Goal: Task Accomplishment & Management: Use online tool/utility

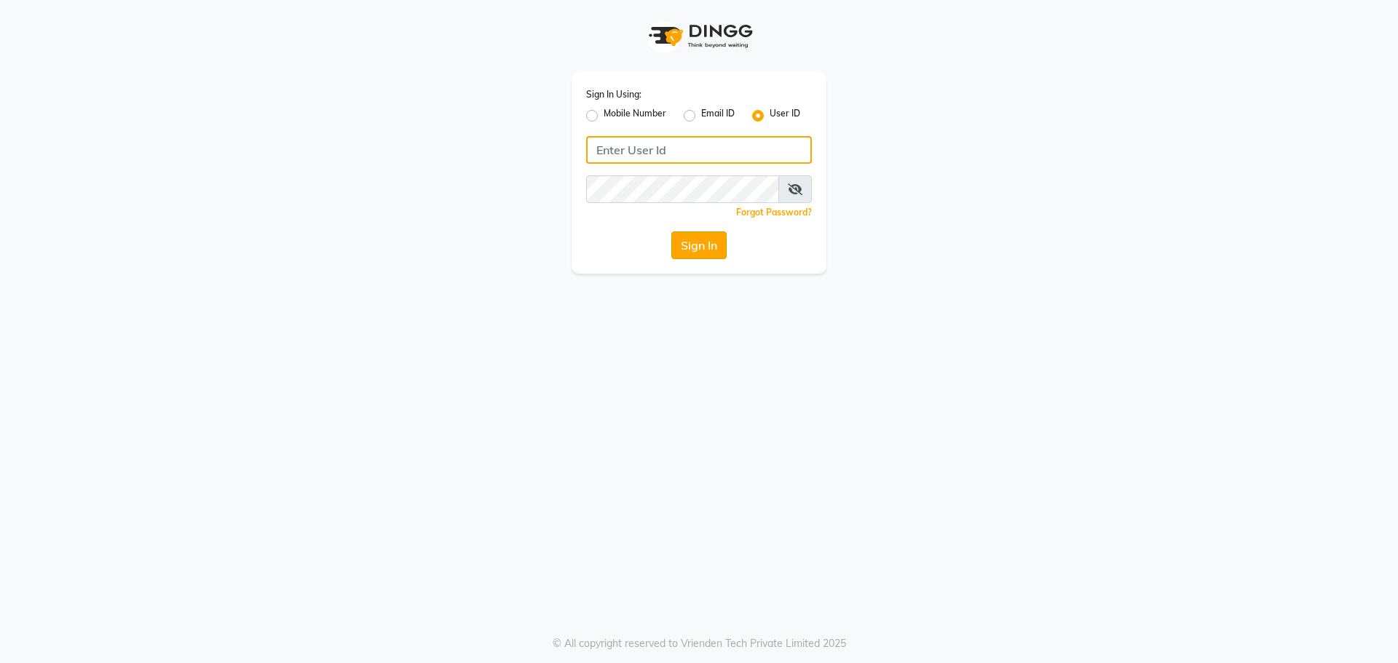
type input "e1787-20"
click at [702, 251] on button "Sign In" at bounding box center [698, 245] width 55 height 28
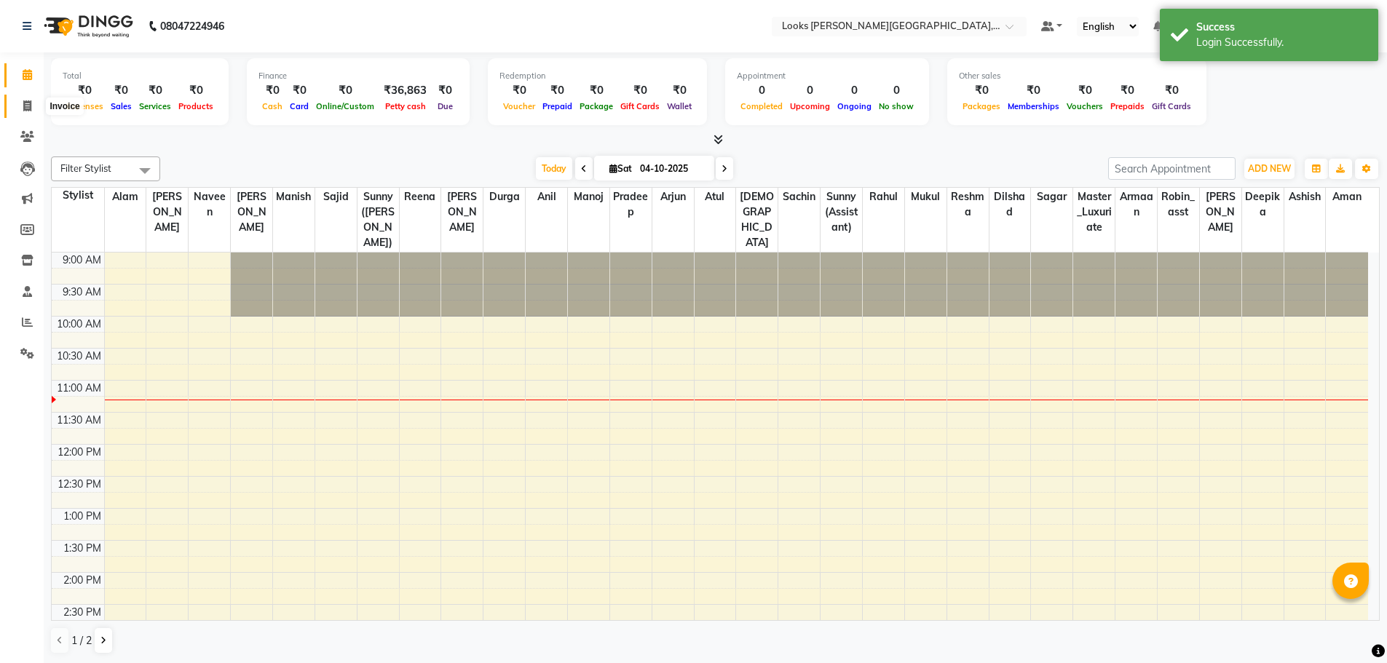
click at [24, 110] on icon at bounding box center [27, 105] width 8 height 11
select select "service"
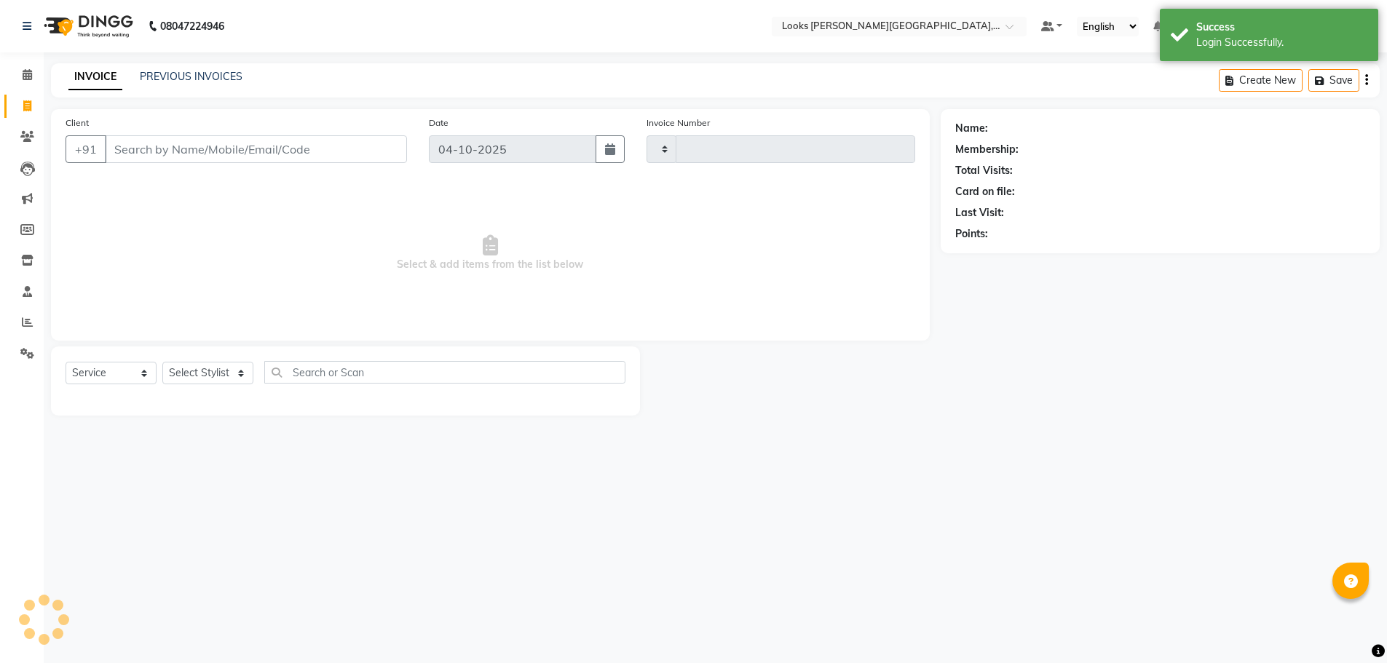
type input "4657"
select select "4327"
